Goal: Find contact information: Find contact information

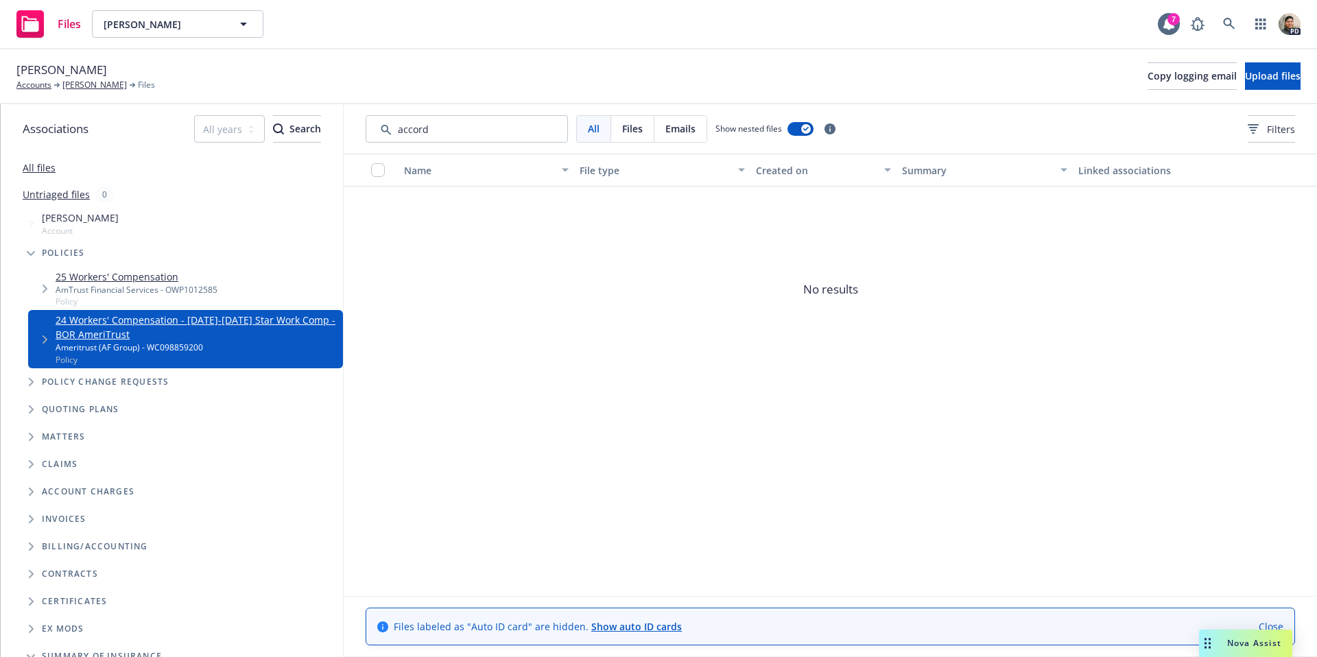
scroll to position [93, 0]
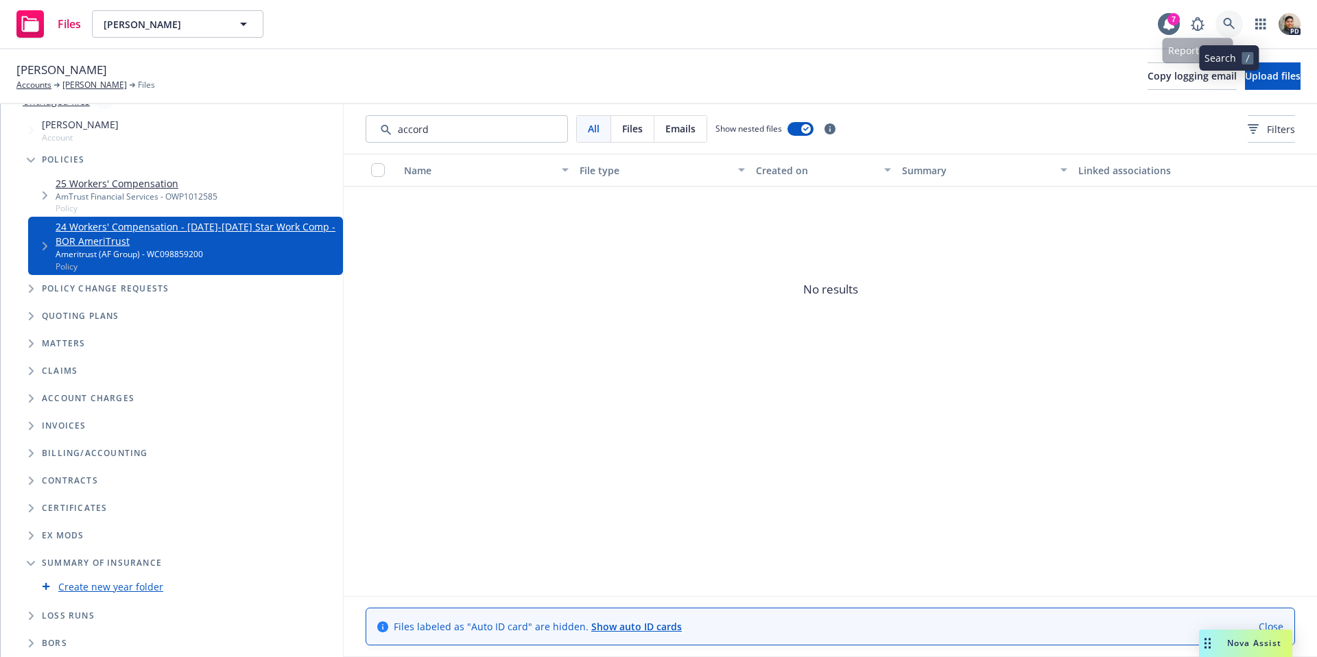
click at [1233, 19] on icon at bounding box center [1229, 24] width 12 height 12
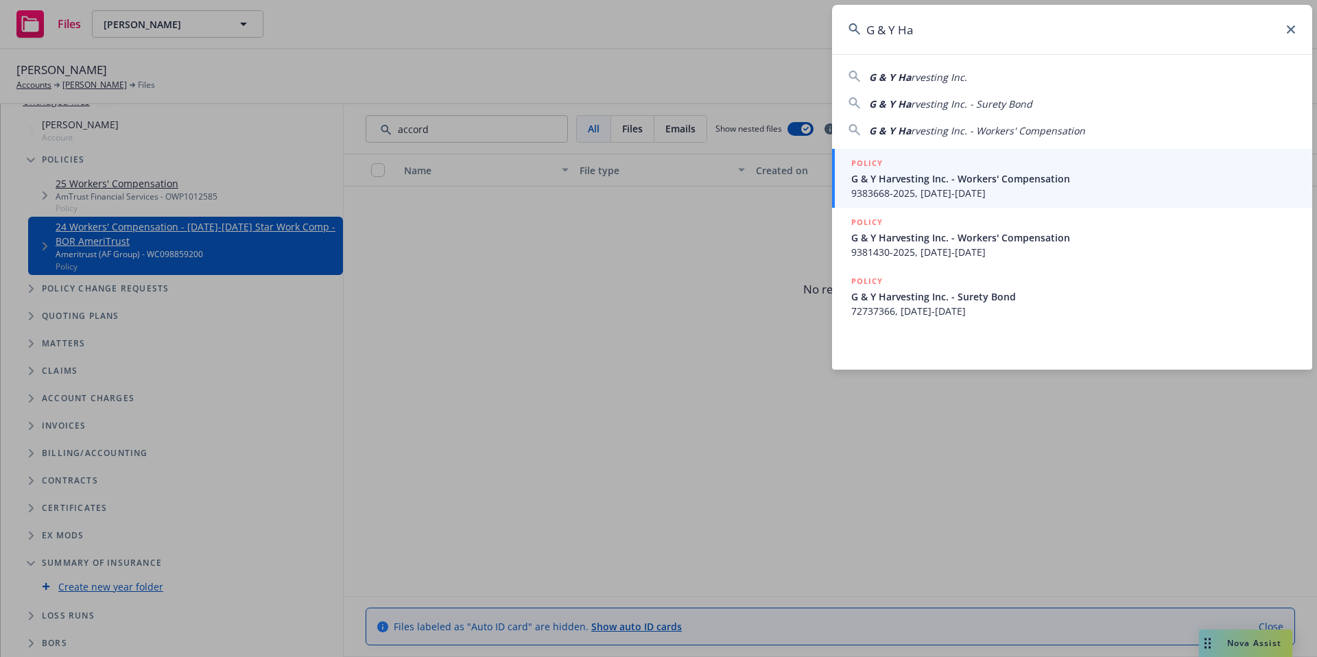
type input "G & Y Ha"
click at [942, 173] on span "G & Y Harvesting Inc. - Workers' Compensation" at bounding box center [1073, 178] width 444 height 14
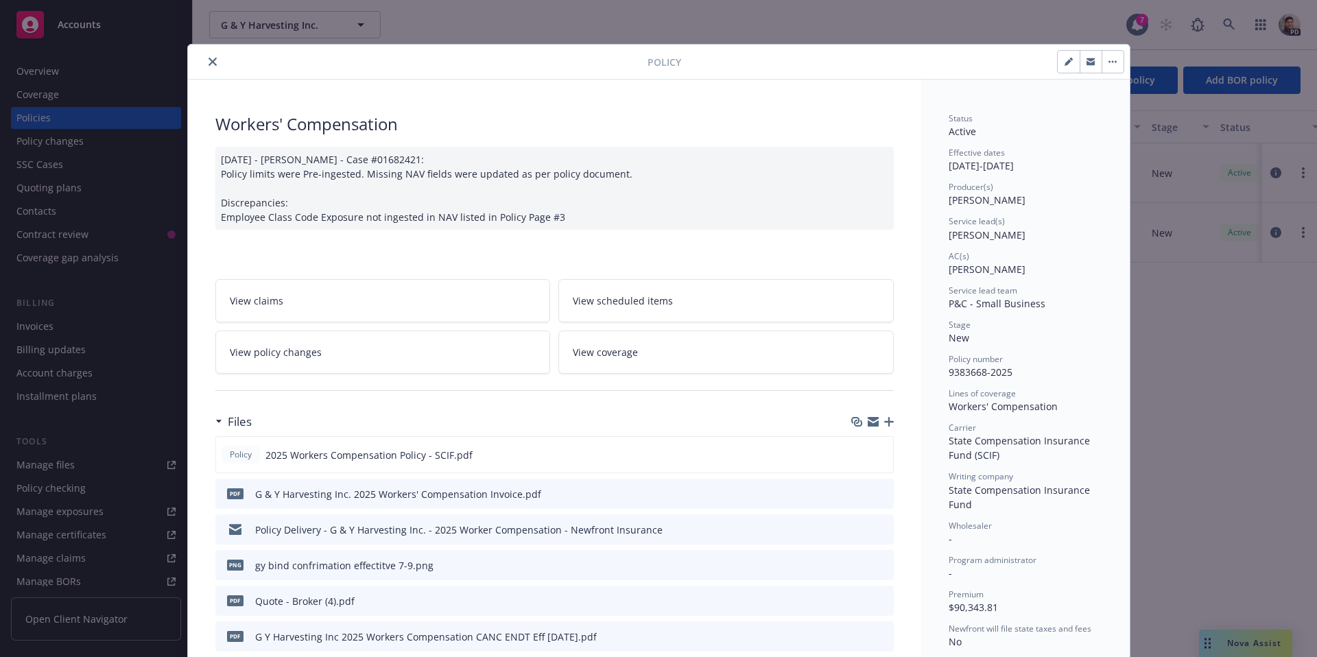
click at [217, 66] on button "close" at bounding box center [212, 62] width 16 height 16
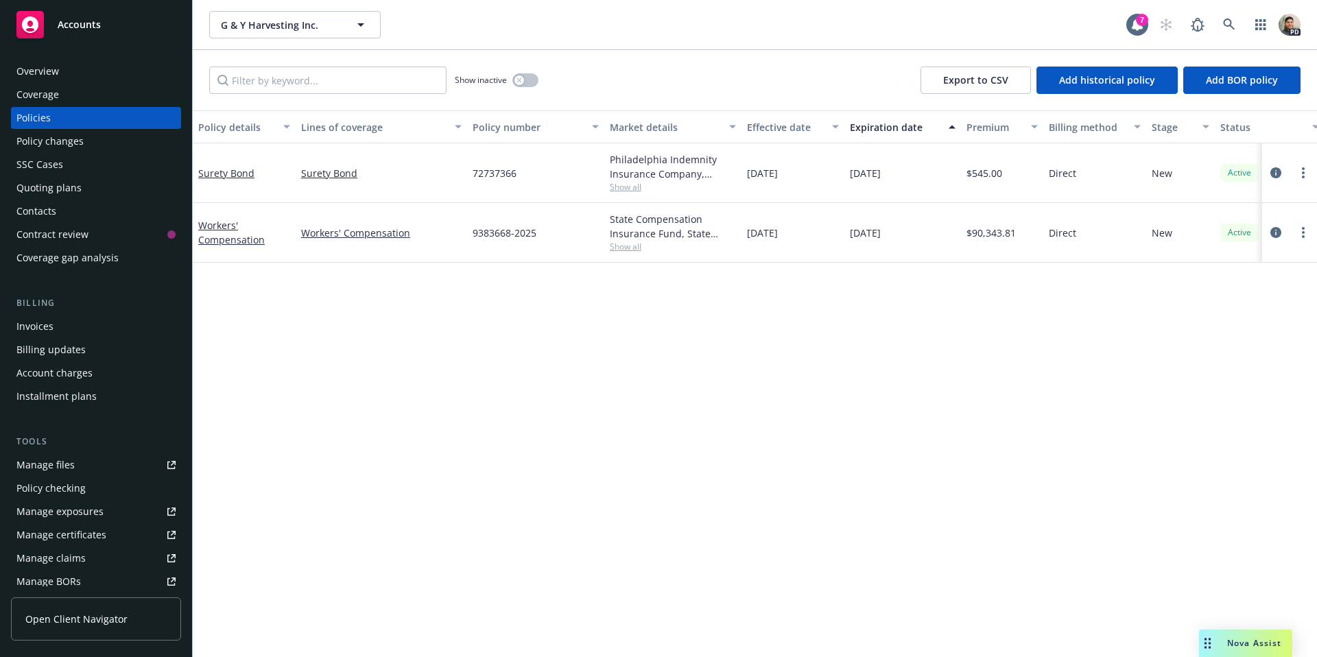
click at [60, 66] on div "Overview" at bounding box center [95, 71] width 159 height 22
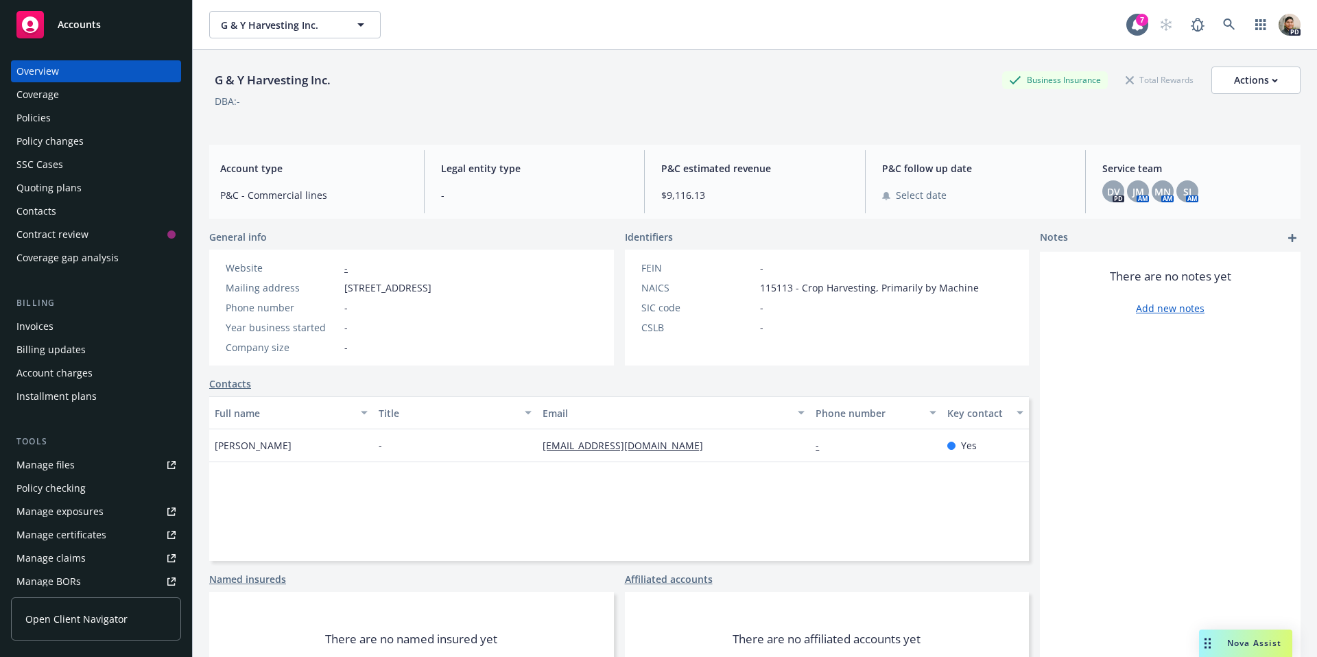
click at [45, 95] on div "Coverage" at bounding box center [37, 95] width 43 height 22
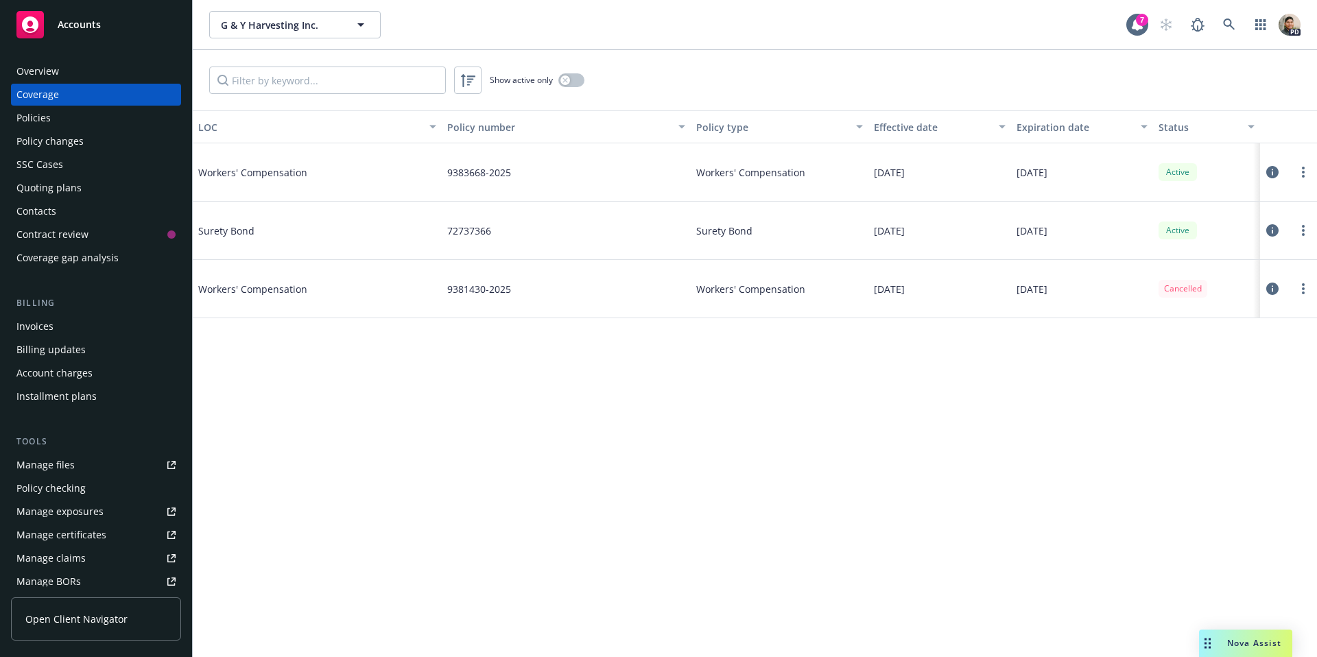
click at [1269, 291] on icon at bounding box center [1272, 289] width 12 height 12
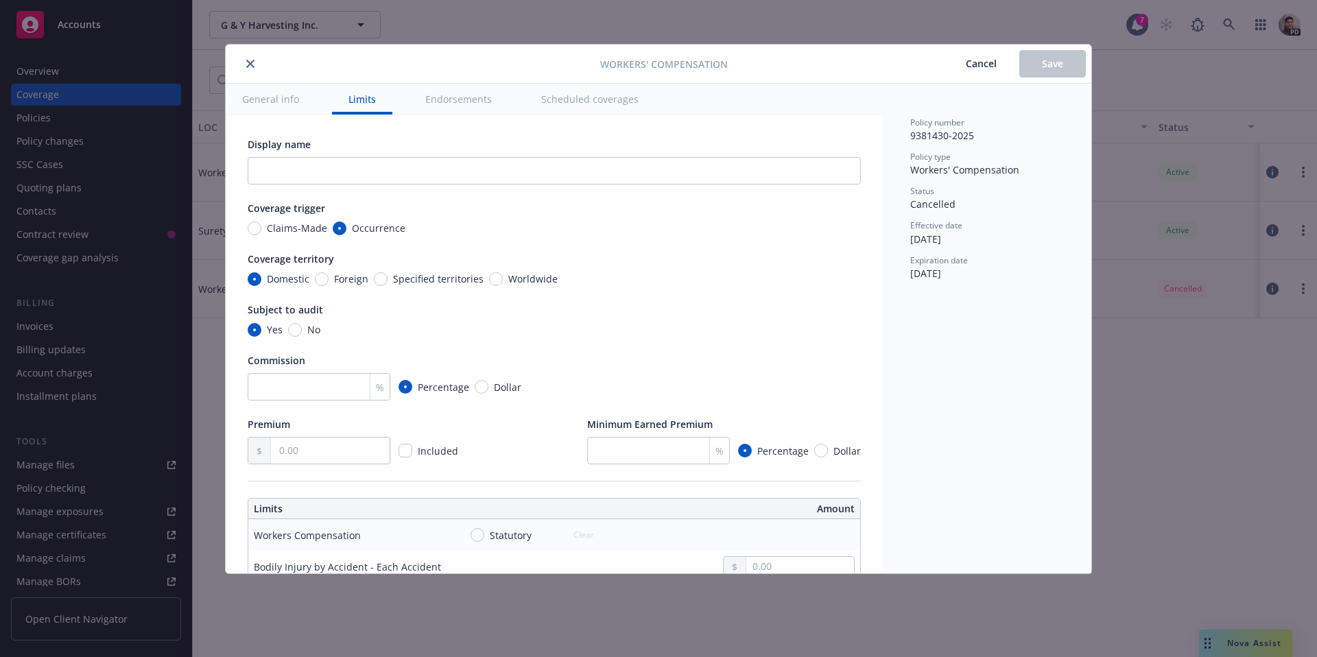
click at [289, 102] on button "General info" at bounding box center [271, 99] width 90 height 31
click at [263, 102] on button "General info" at bounding box center [271, 99] width 90 height 31
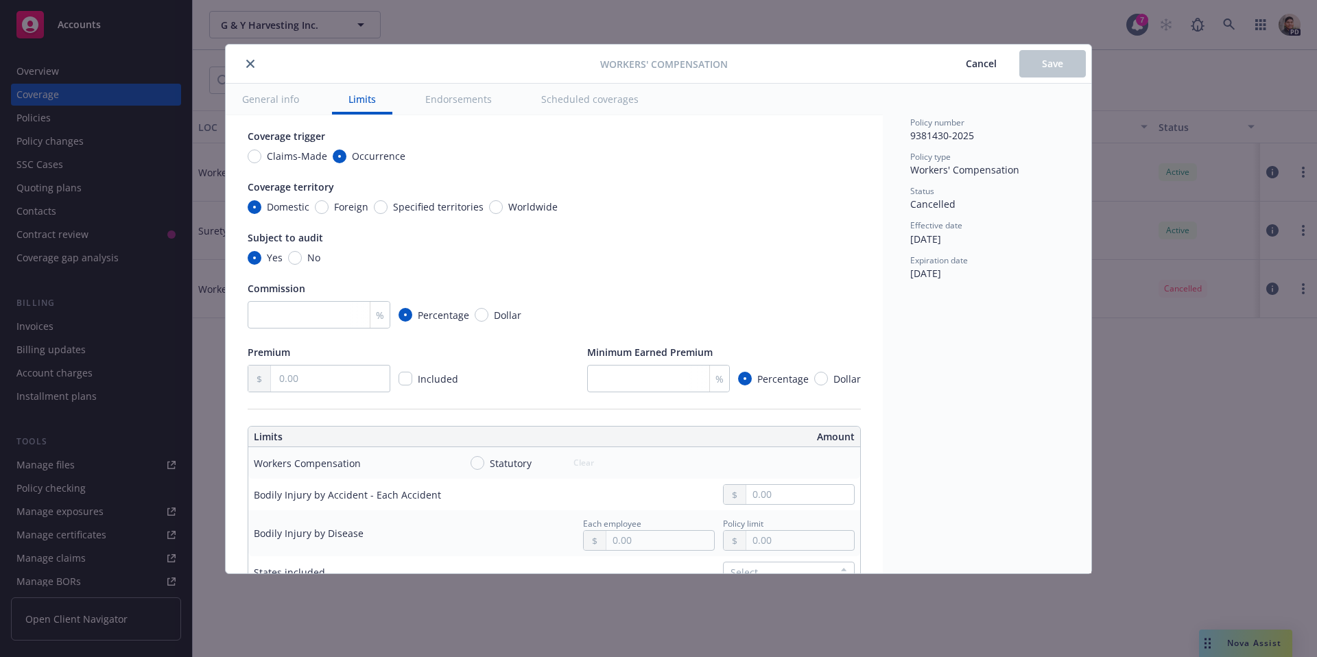
scroll to position [73, 0]
click at [246, 57] on button "close" at bounding box center [250, 64] width 16 height 16
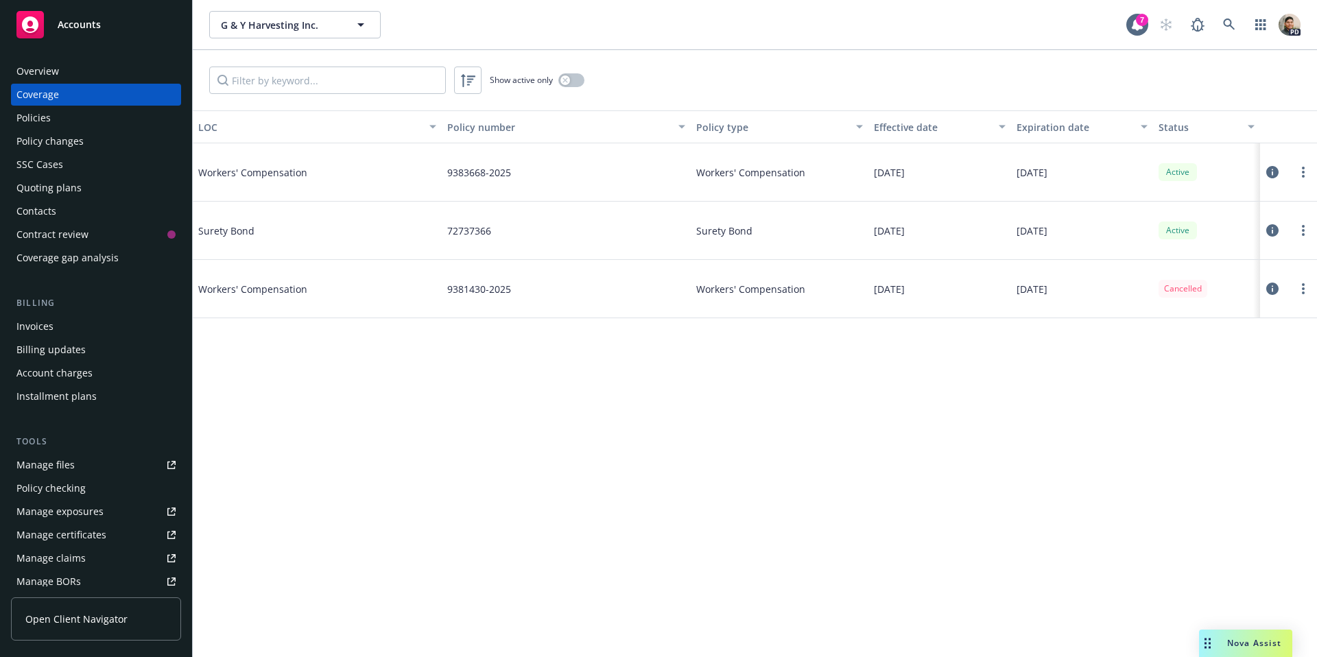
click at [49, 466] on div "Manage files" at bounding box center [45, 465] width 58 height 22
click at [44, 60] on div "Overview" at bounding box center [37, 71] width 43 height 22
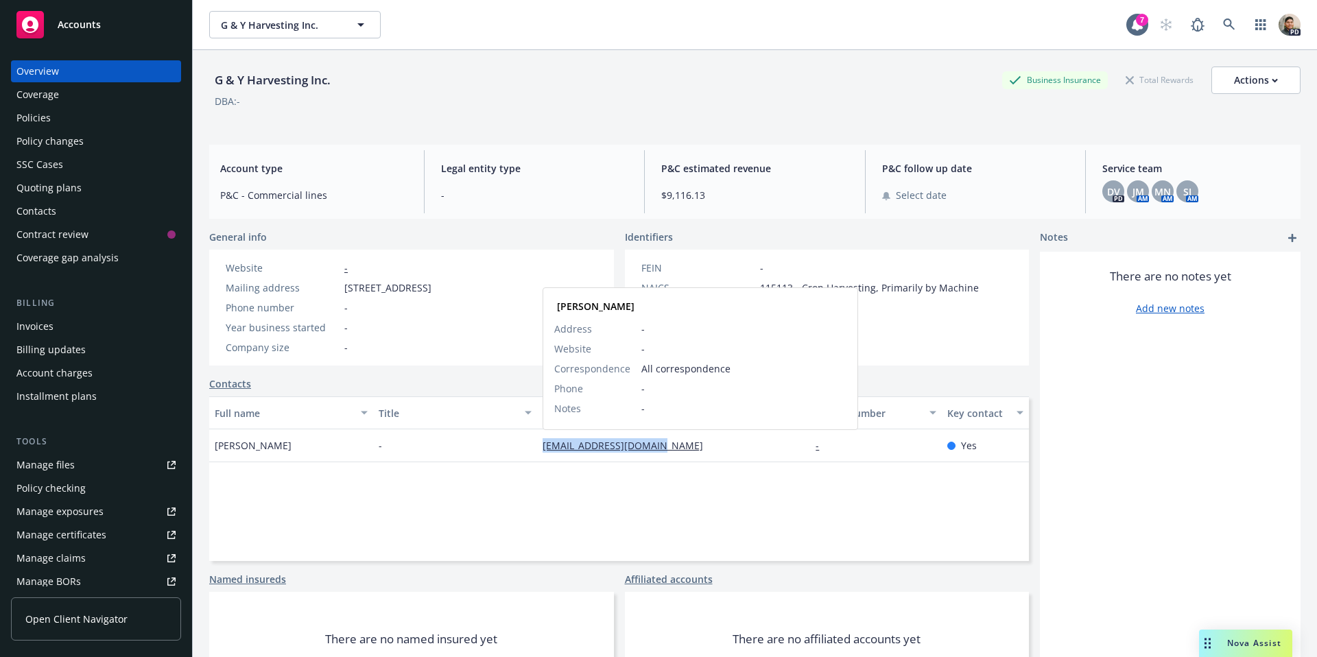
drag, startPoint x: 535, startPoint y: 447, endPoint x: 654, endPoint y: 447, distance: 119.4
click at [655, 447] on div "[PERSON_NAME] - [EMAIL_ADDRESS][DOMAIN_NAME] [PERSON_NAME] Address - Website - …" at bounding box center [619, 445] width 820 height 33
copy div "[EMAIL_ADDRESS][DOMAIN_NAME]"
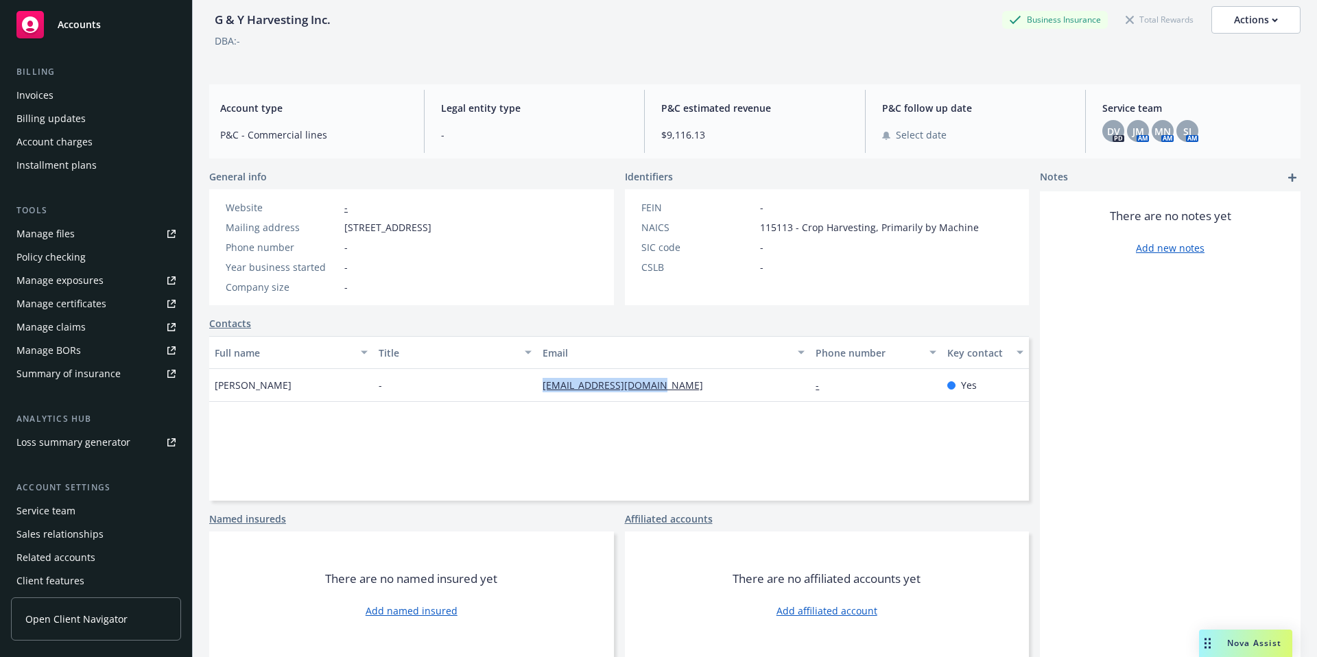
scroll to position [260, 0]
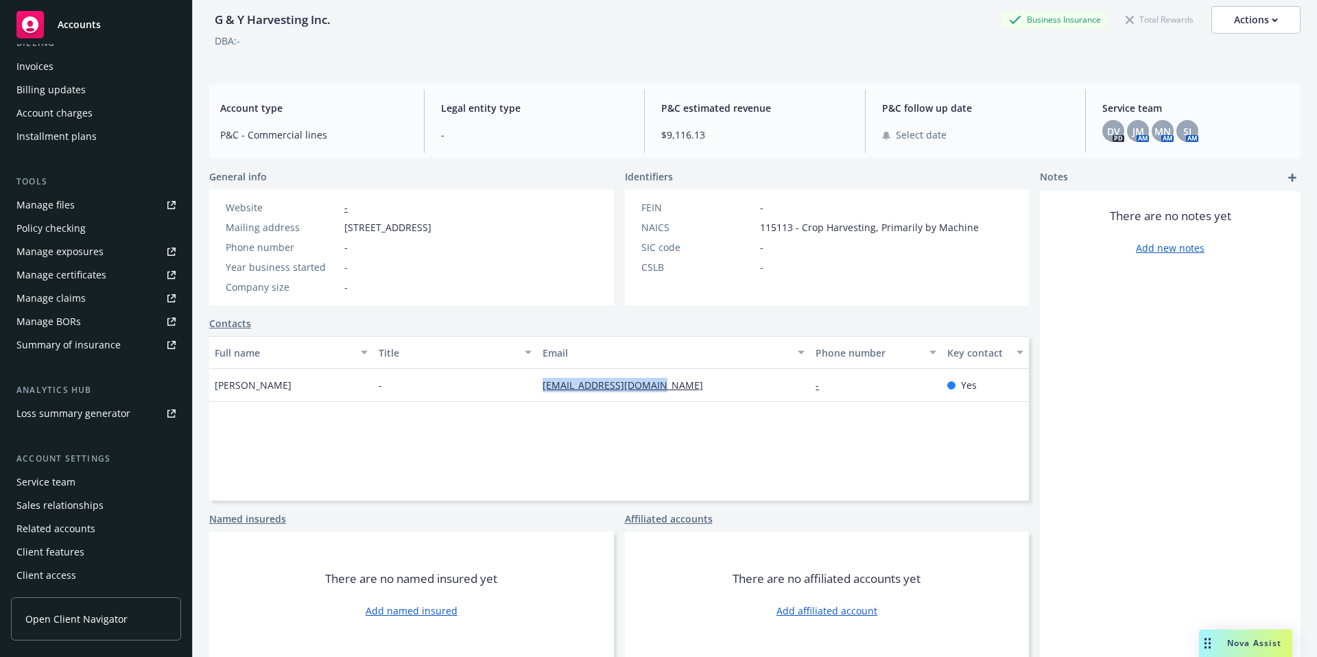
click at [44, 206] on div "Manage files" at bounding box center [45, 205] width 58 height 22
drag, startPoint x: 514, startPoint y: 229, endPoint x: 346, endPoint y: 232, distance: 168.8
click at [345, 232] on div "Website - Mailing address [STREET_ADDRESS] Phone number - Year business started…" at bounding box center [328, 247] width 239 height 116
copy span "[STREET_ADDRESS]"
